Goal: Find specific page/section: Find specific page/section

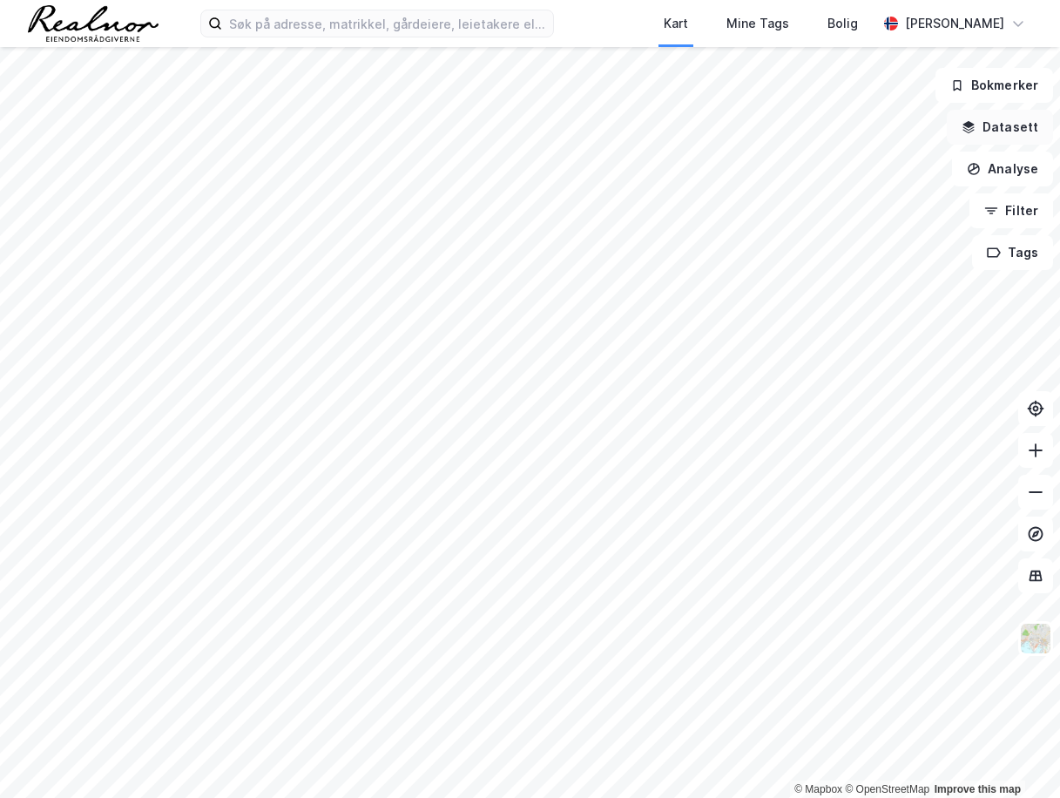
click at [827, 126] on button "Datasett" at bounding box center [1000, 127] width 106 height 35
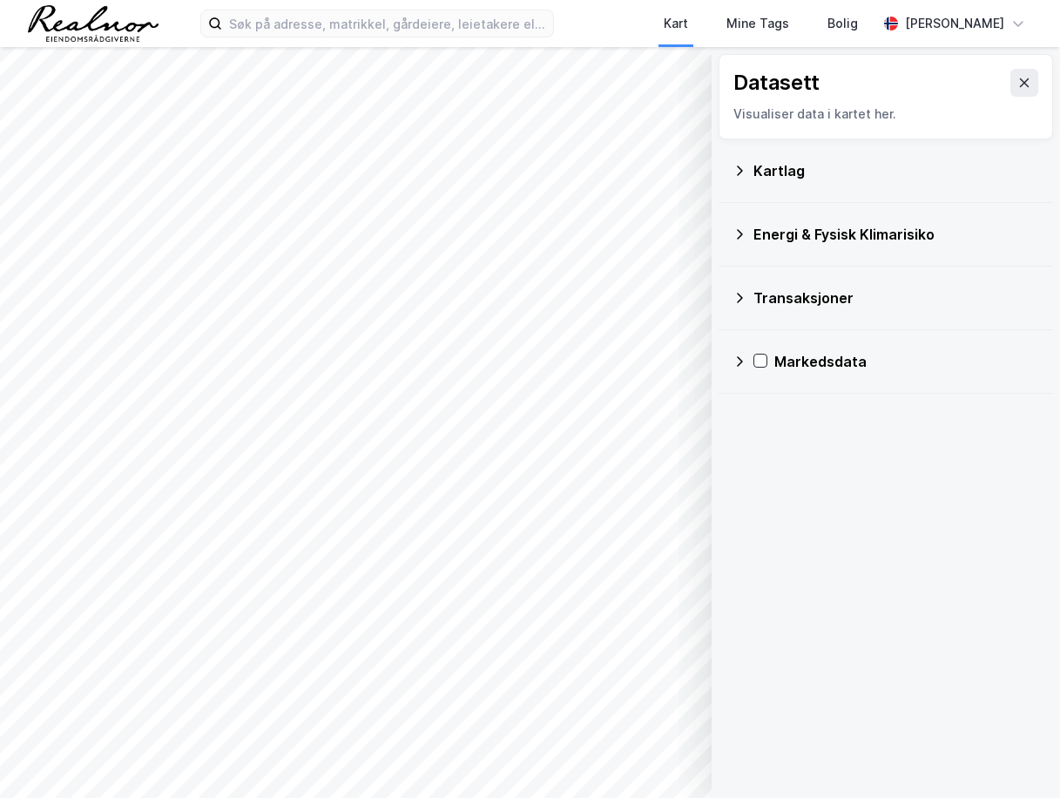
click at [760, 173] on div "Kartlag" at bounding box center [897, 170] width 286 height 21
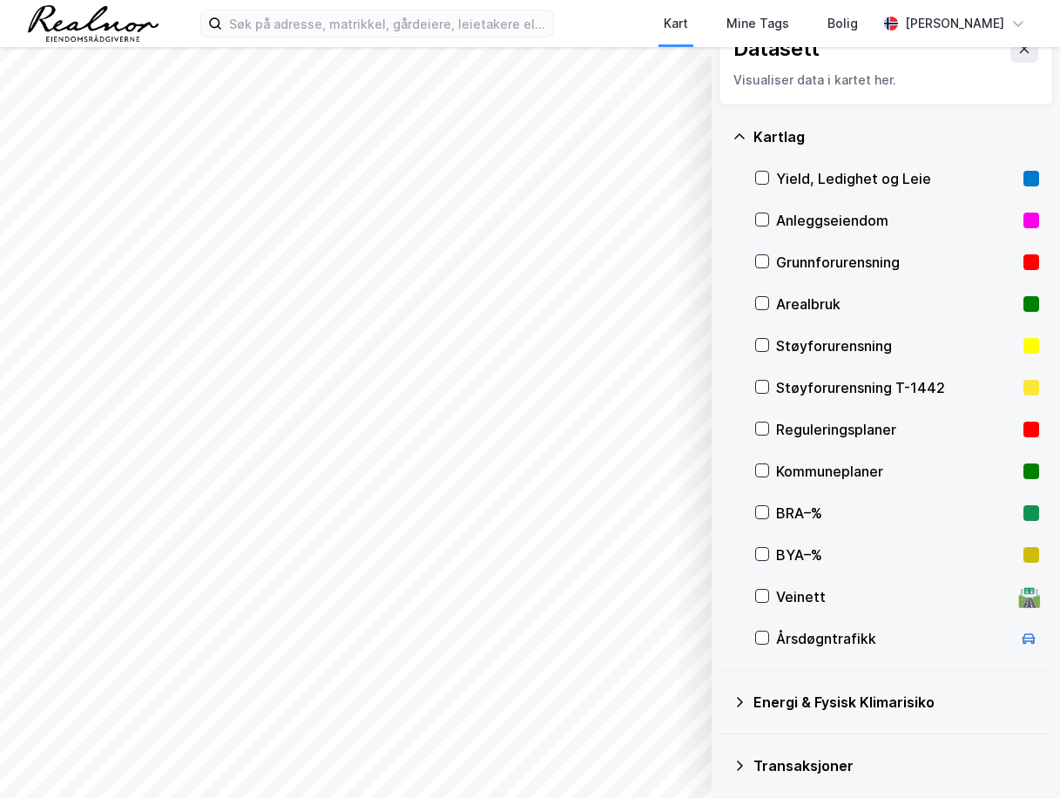
scroll to position [87, 0]
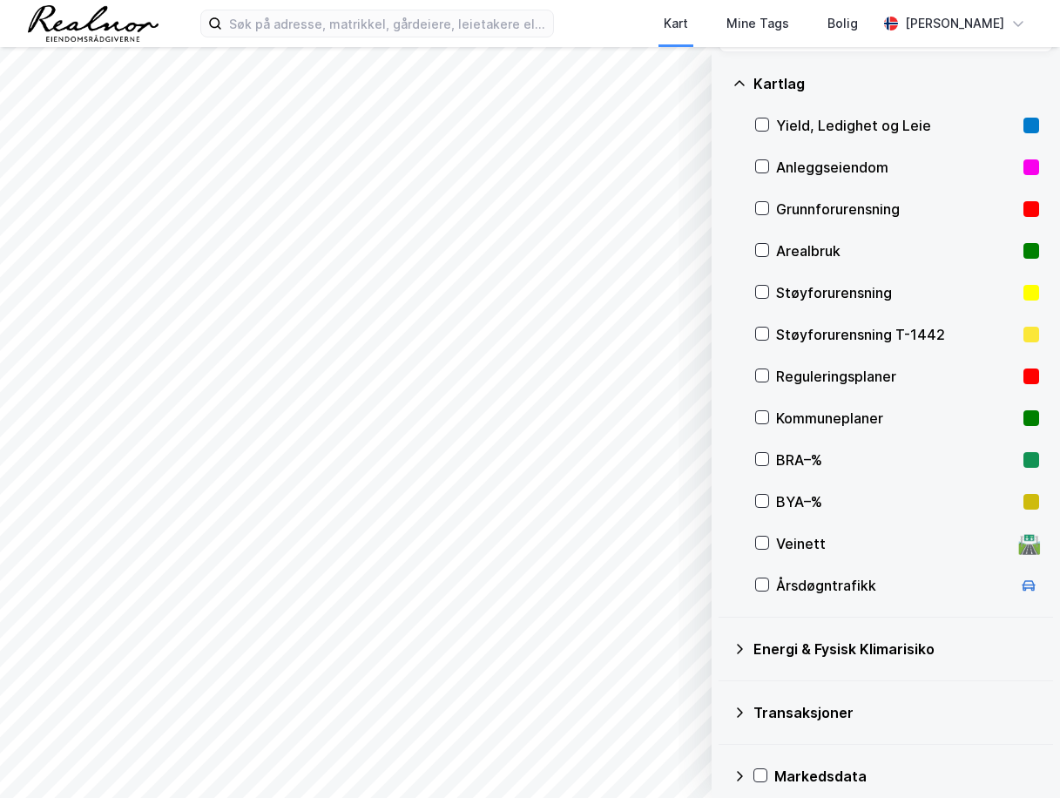
click at [748, 713] on div "Transaksjoner" at bounding box center [886, 713] width 307 height 42
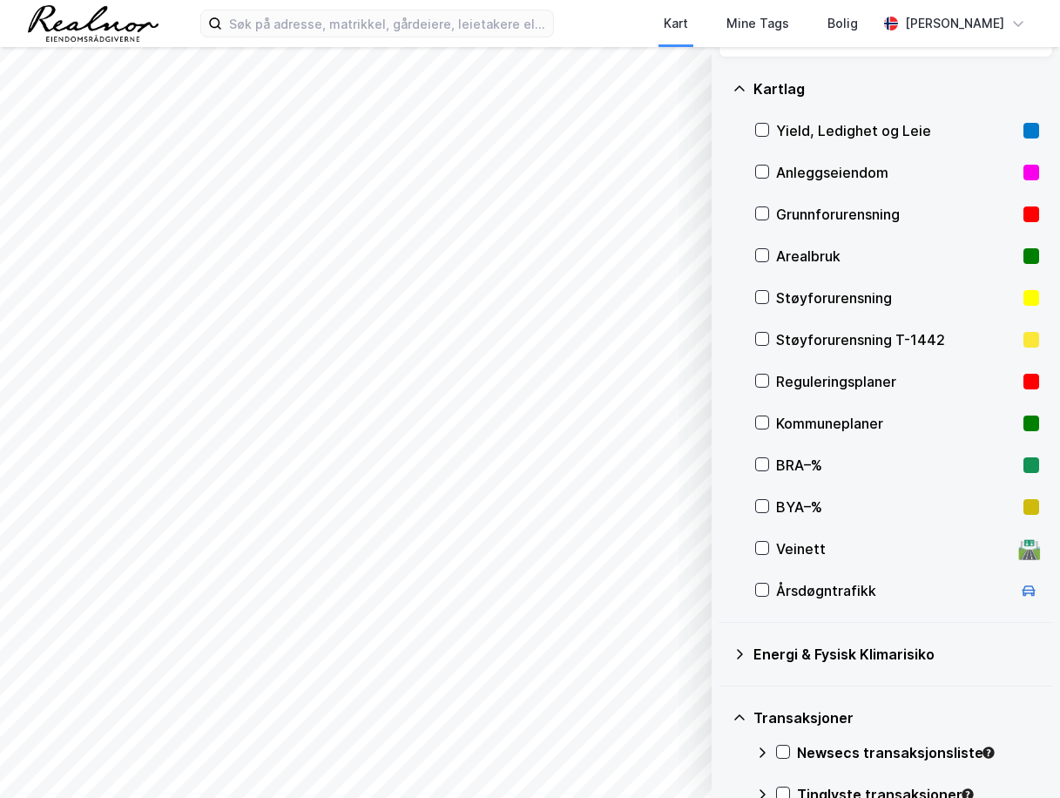
scroll to position [0, 0]
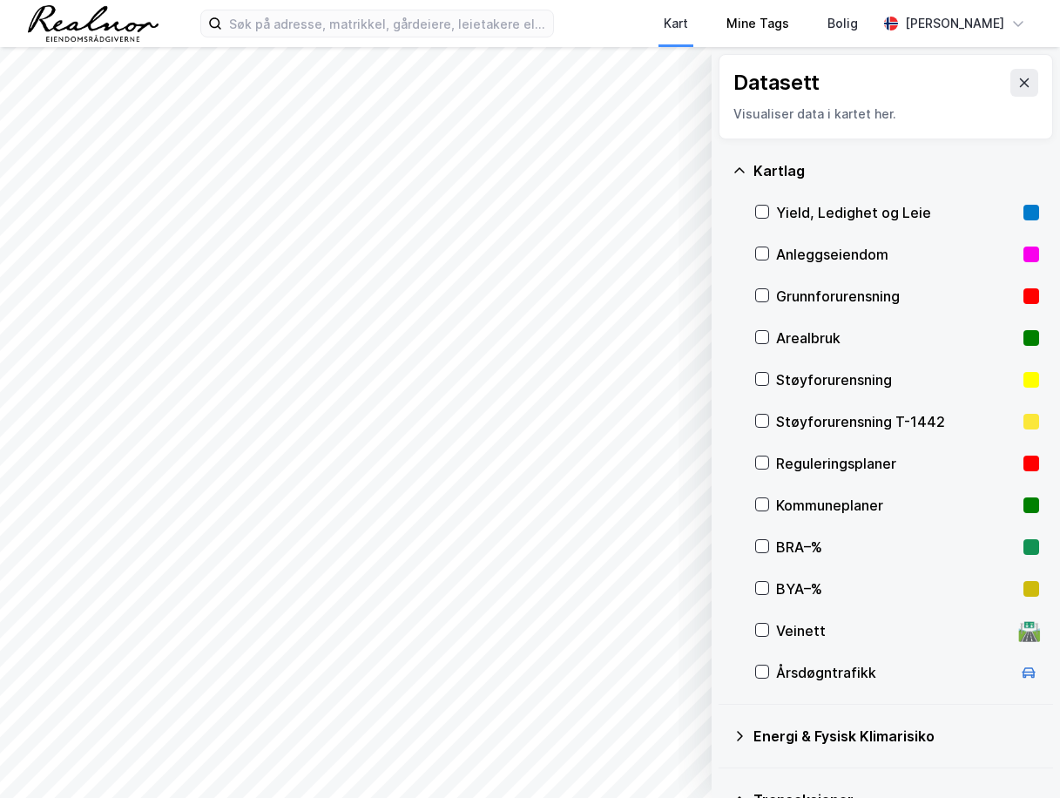
click at [720, 21] on div "Mine Tags" at bounding box center [757, 23] width 101 height 47
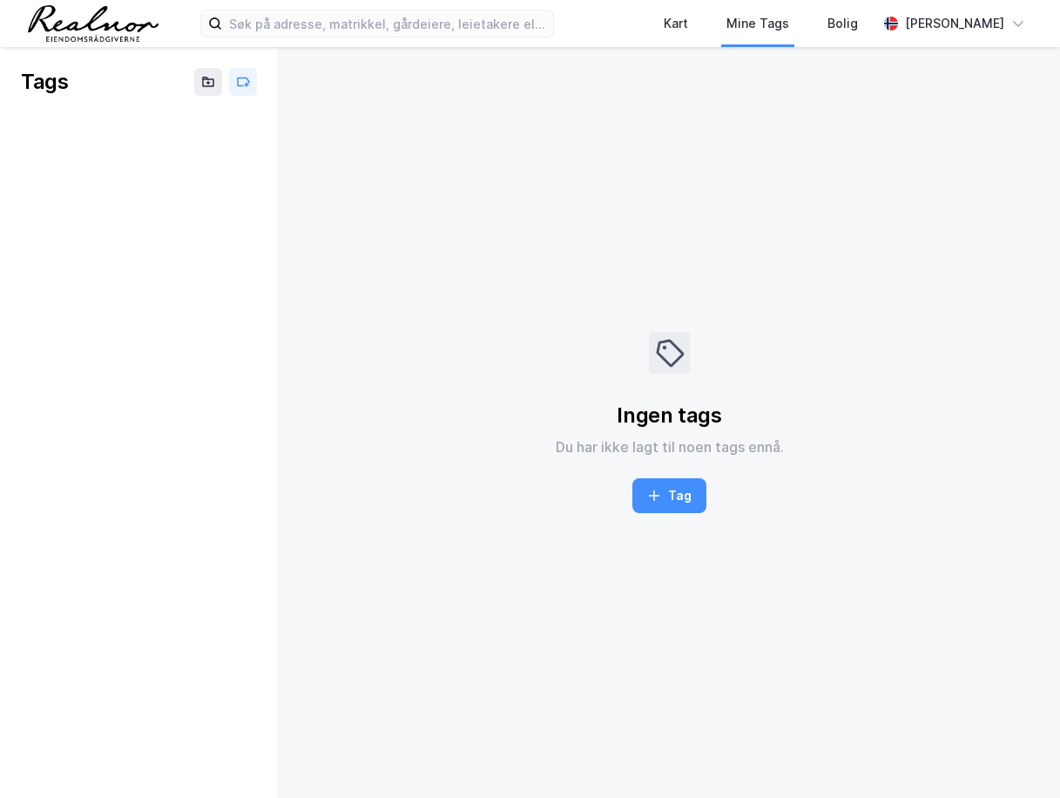
click at [66, 17] on img at bounding box center [93, 23] width 131 height 37
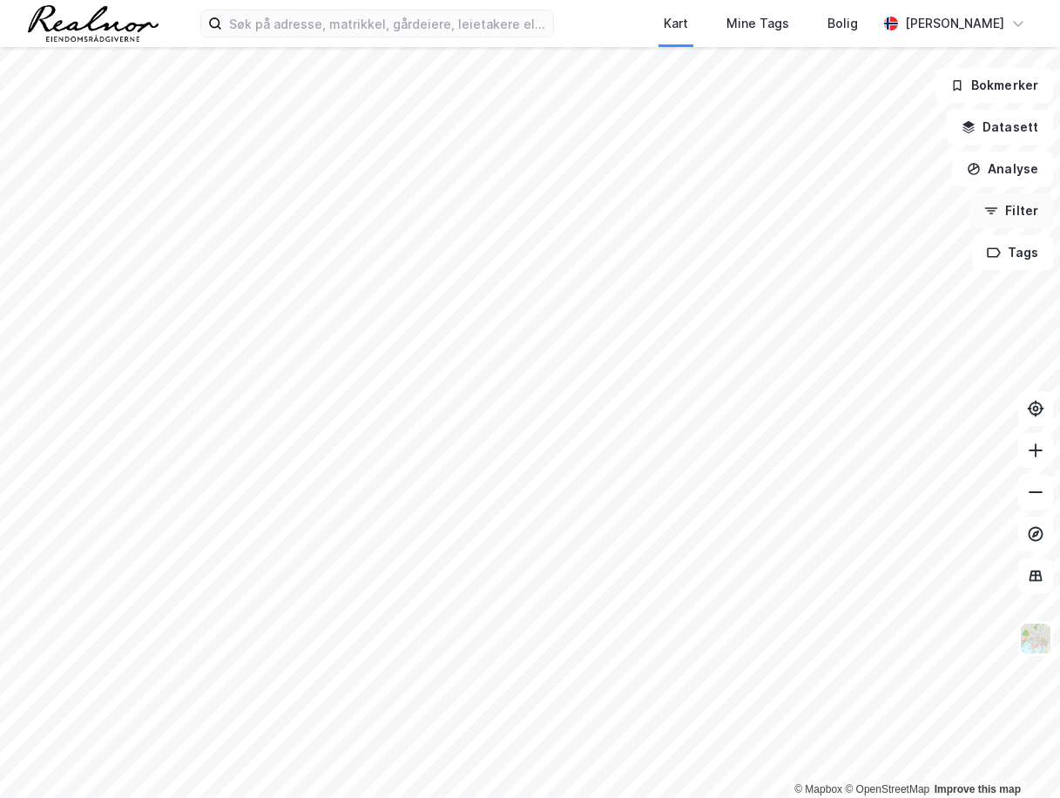
click at [827, 213] on button "Filter" at bounding box center [1012, 210] width 84 height 35
